Goal: Task Accomplishment & Management: Manage account settings

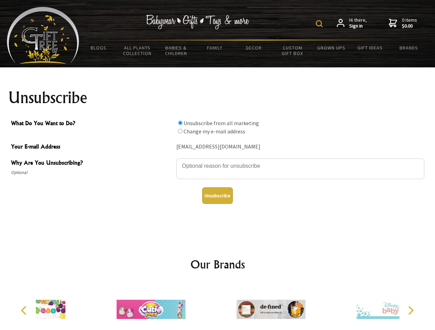
click at [320, 24] on img at bounding box center [319, 23] width 7 height 7
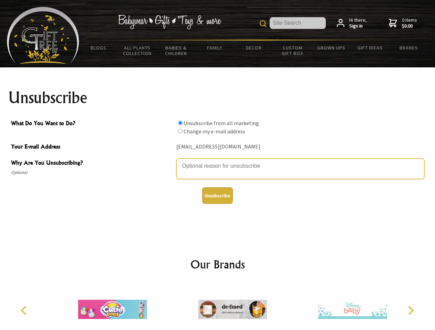
click at [218, 161] on textarea "Why Are You Unsubscribing?" at bounding box center [300, 169] width 248 height 21
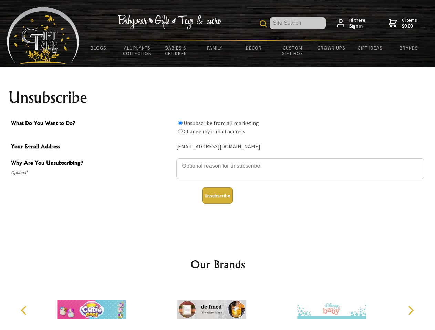
click at [180, 123] on input "What Do You Want to Do?" at bounding box center [180, 123] width 4 height 4
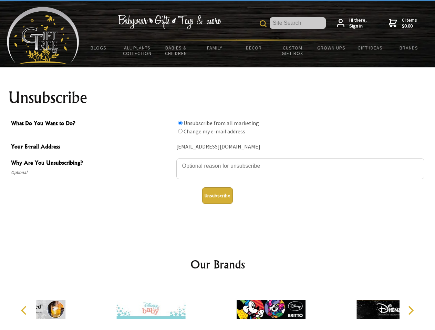
click at [180, 131] on input "What Do You Want to Do?" at bounding box center [180, 131] width 4 height 4
radio input "true"
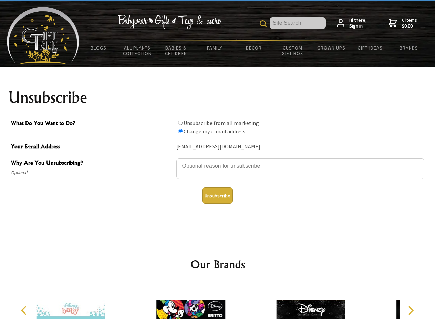
click at [217, 196] on button "Unsubscribe" at bounding box center [217, 196] width 31 height 17
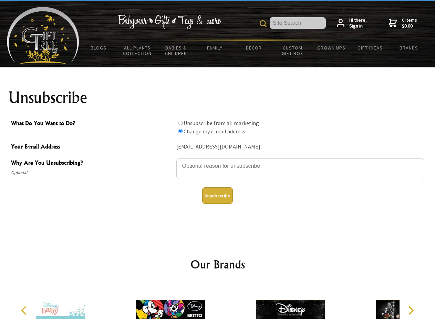
click at [25, 311] on icon "Previous" at bounding box center [24, 310] width 9 height 9
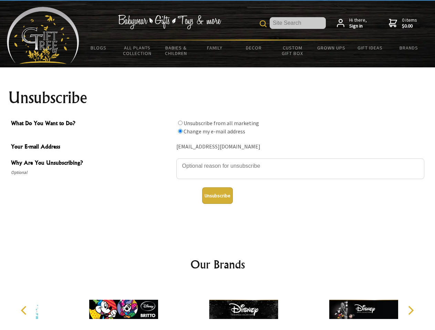
click at [410, 311] on icon "Next" at bounding box center [409, 310] width 9 height 9
